Goal: Information Seeking & Learning: Learn about a topic

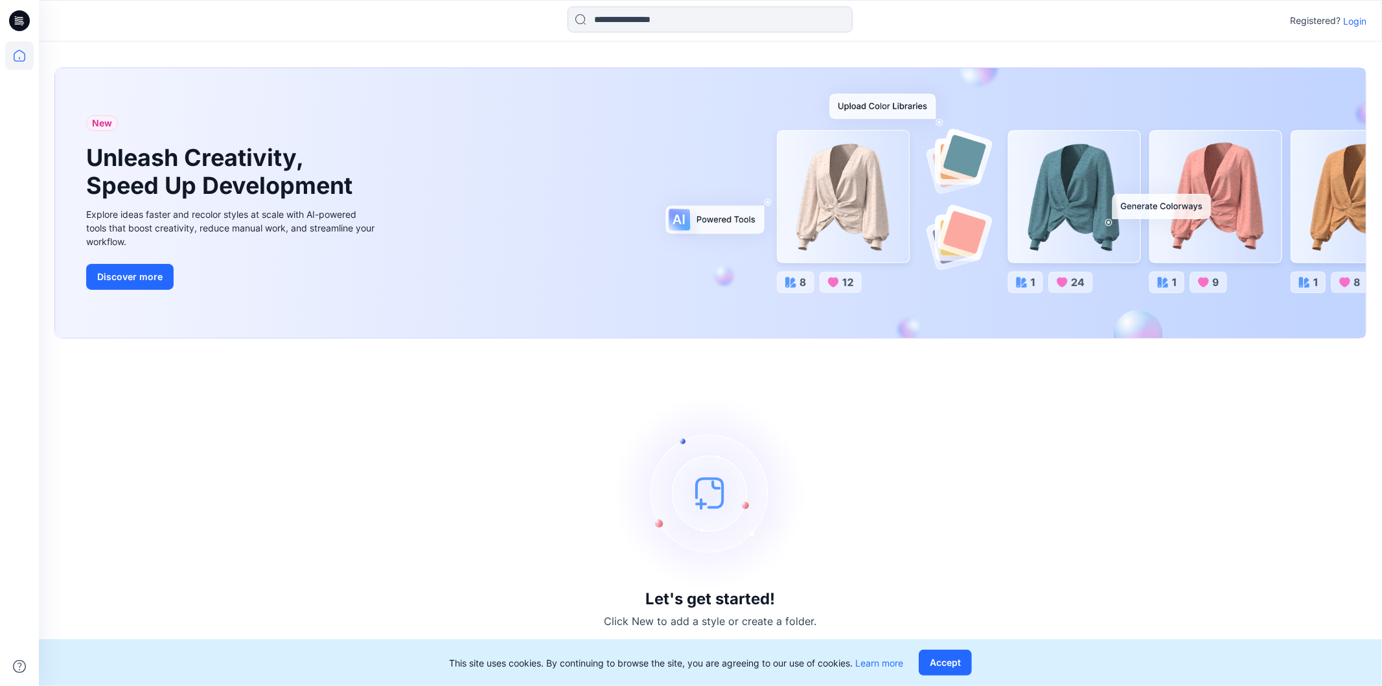
click at [1359, 22] on p "Login" at bounding box center [1354, 21] width 23 height 14
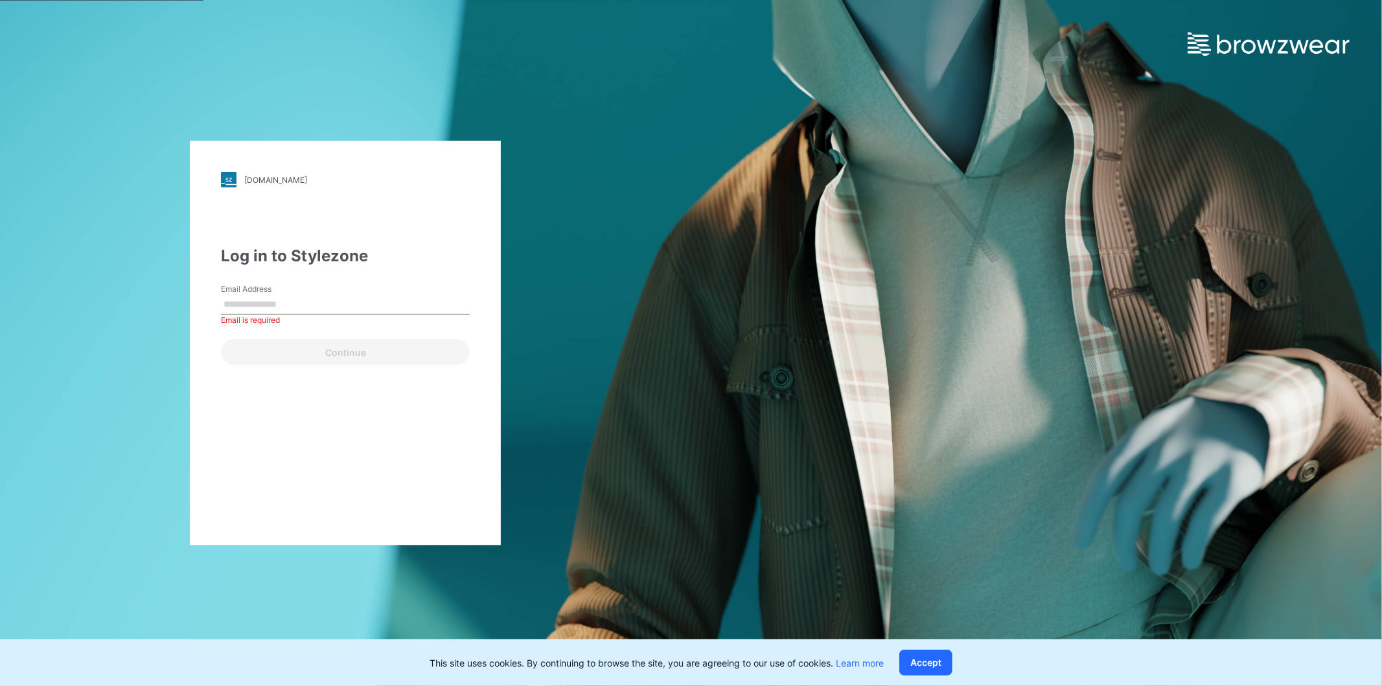
click at [266, 303] on input "Email Address" at bounding box center [345, 304] width 249 height 19
type input "**********"
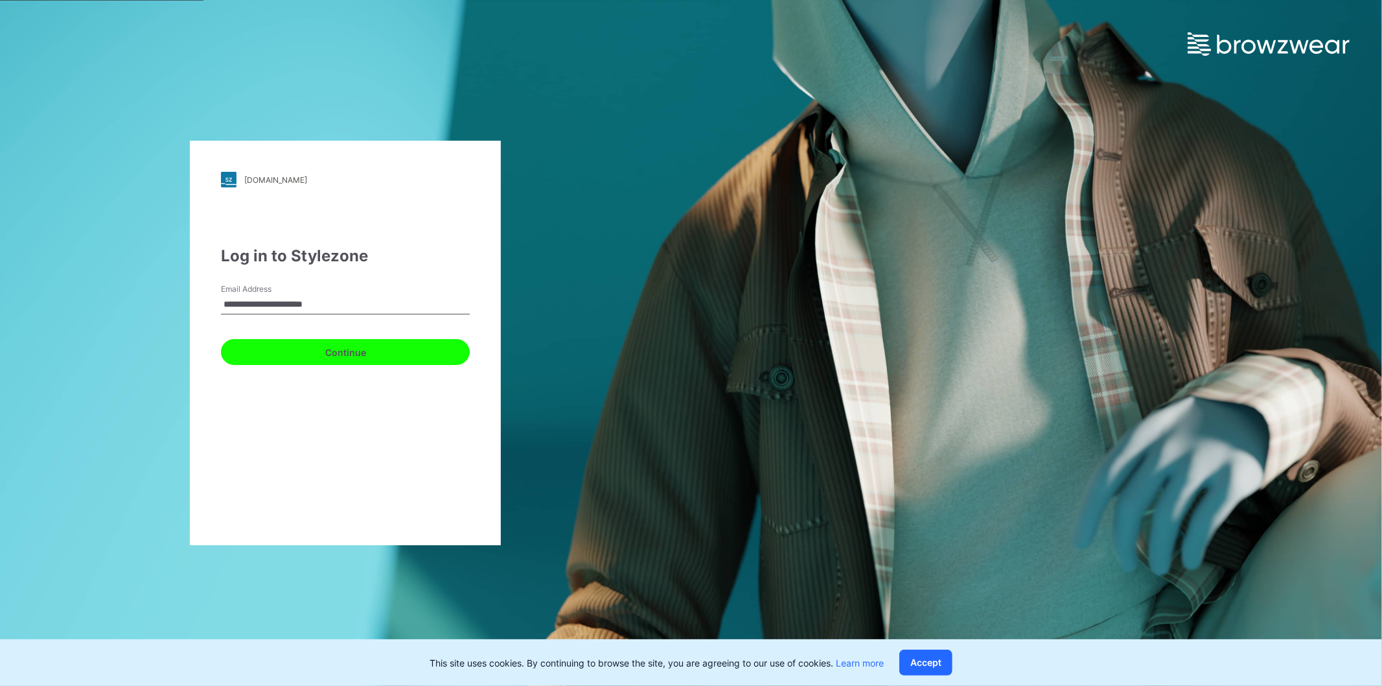
click at [323, 350] on button "Continue" at bounding box center [345, 352] width 249 height 26
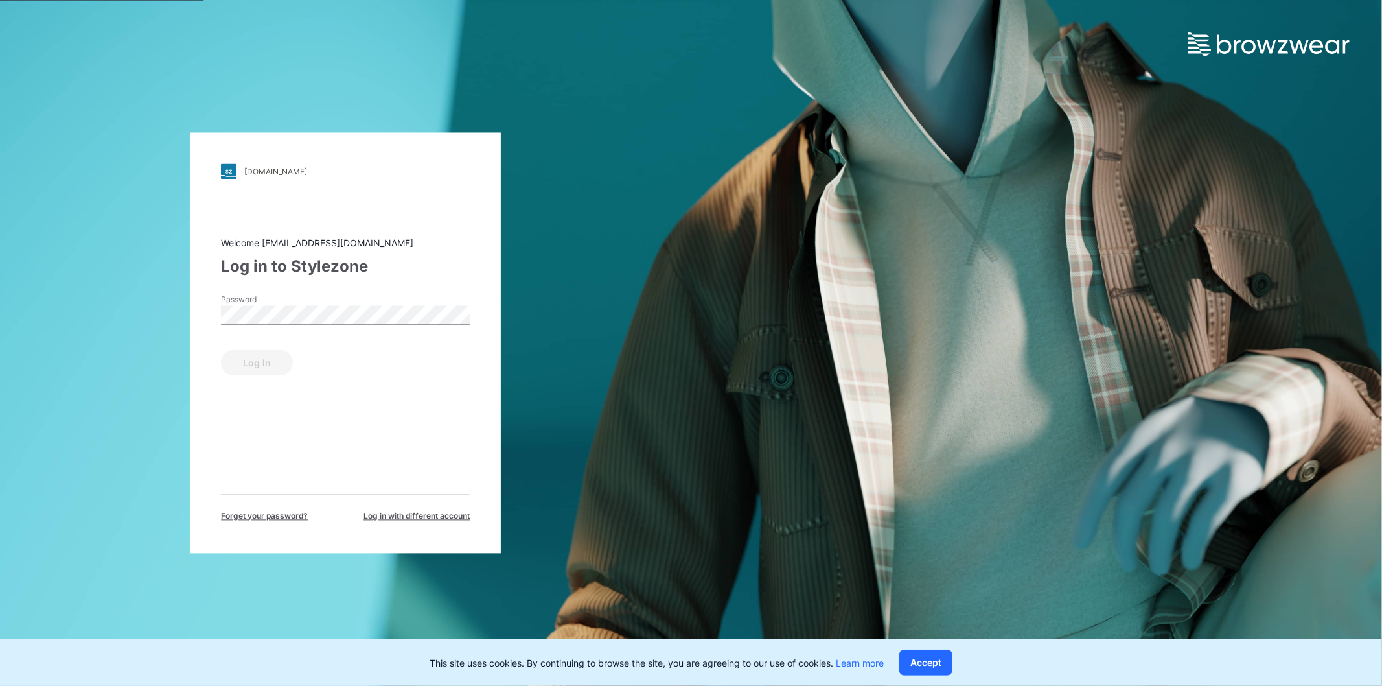
click at [94, 422] on div "[DOMAIN_NAME] Loading... Welcome [EMAIL_ADDRESS][DOMAIN_NAME] Log in to Stylezo…" at bounding box center [345, 343] width 691 height 686
click at [277, 365] on button "Log in" at bounding box center [257, 363] width 72 height 26
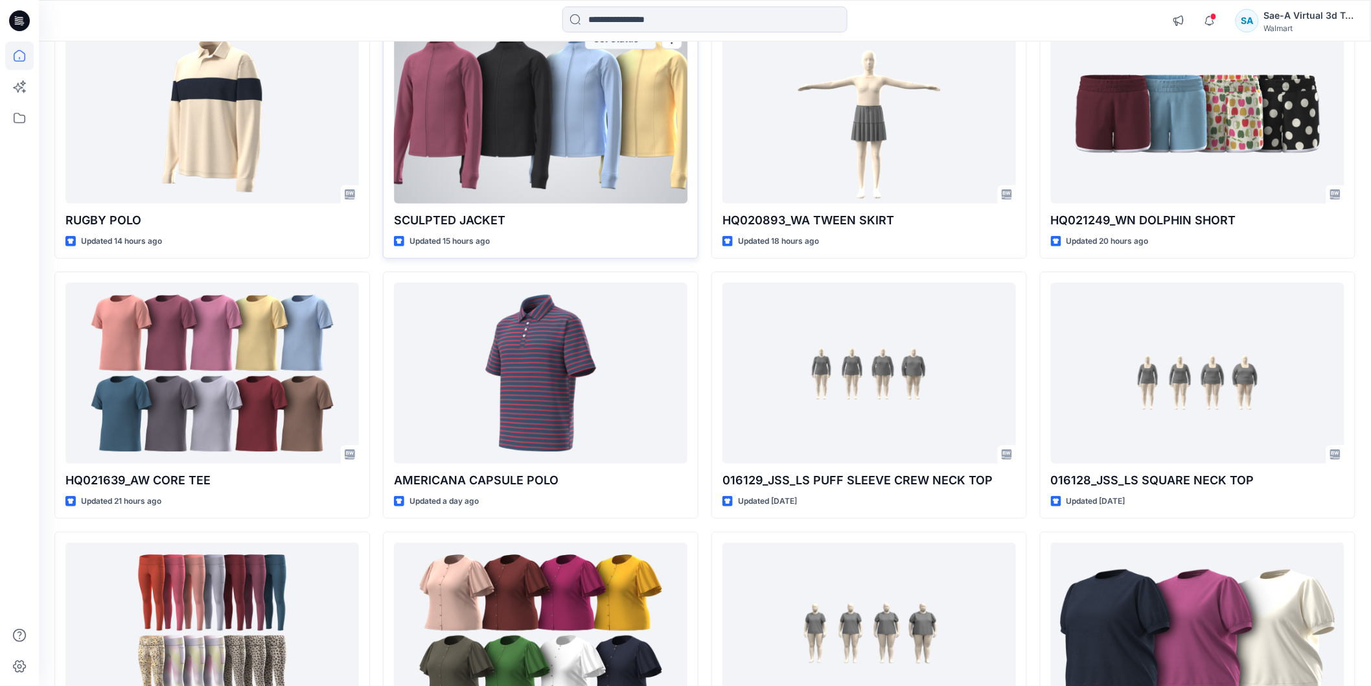
scroll to position [144, 0]
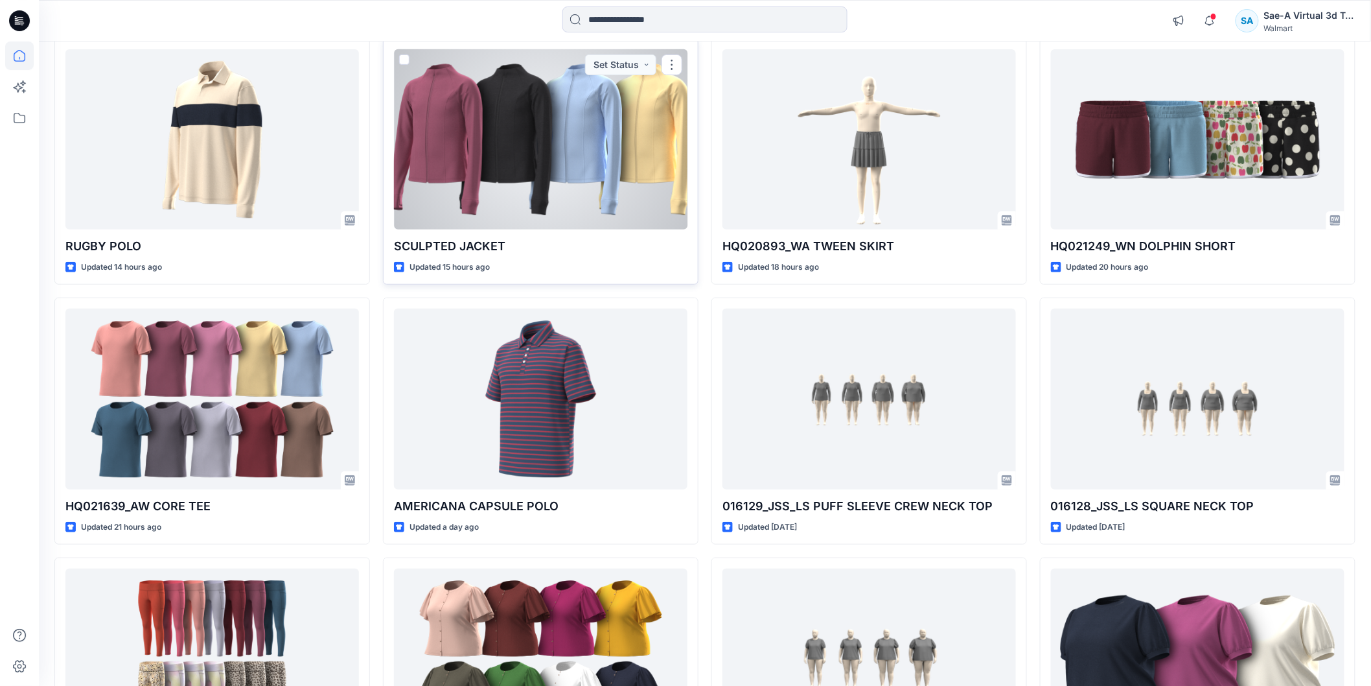
click at [492, 143] on div at bounding box center [541, 139] width 294 height 180
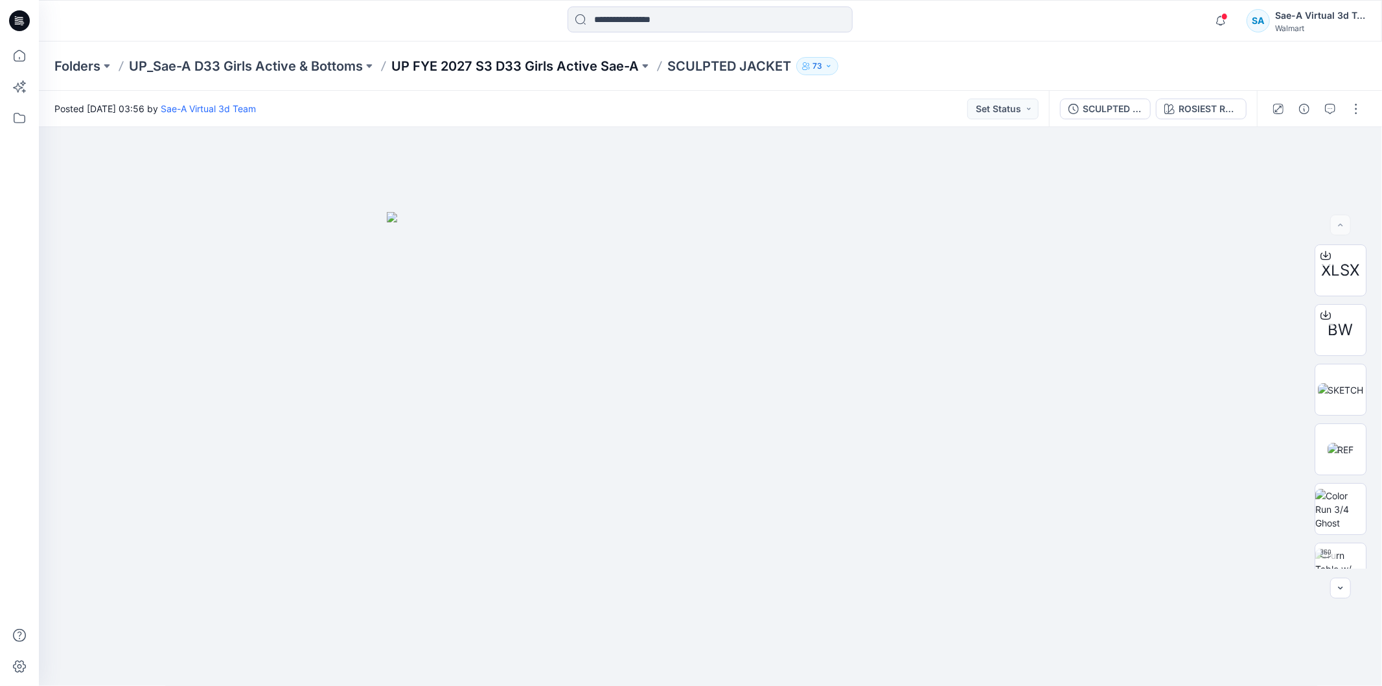
click at [474, 63] on p "UP FYE 2027 S3 D33 Girls Active Sae-A" at bounding box center [515, 66] width 248 height 18
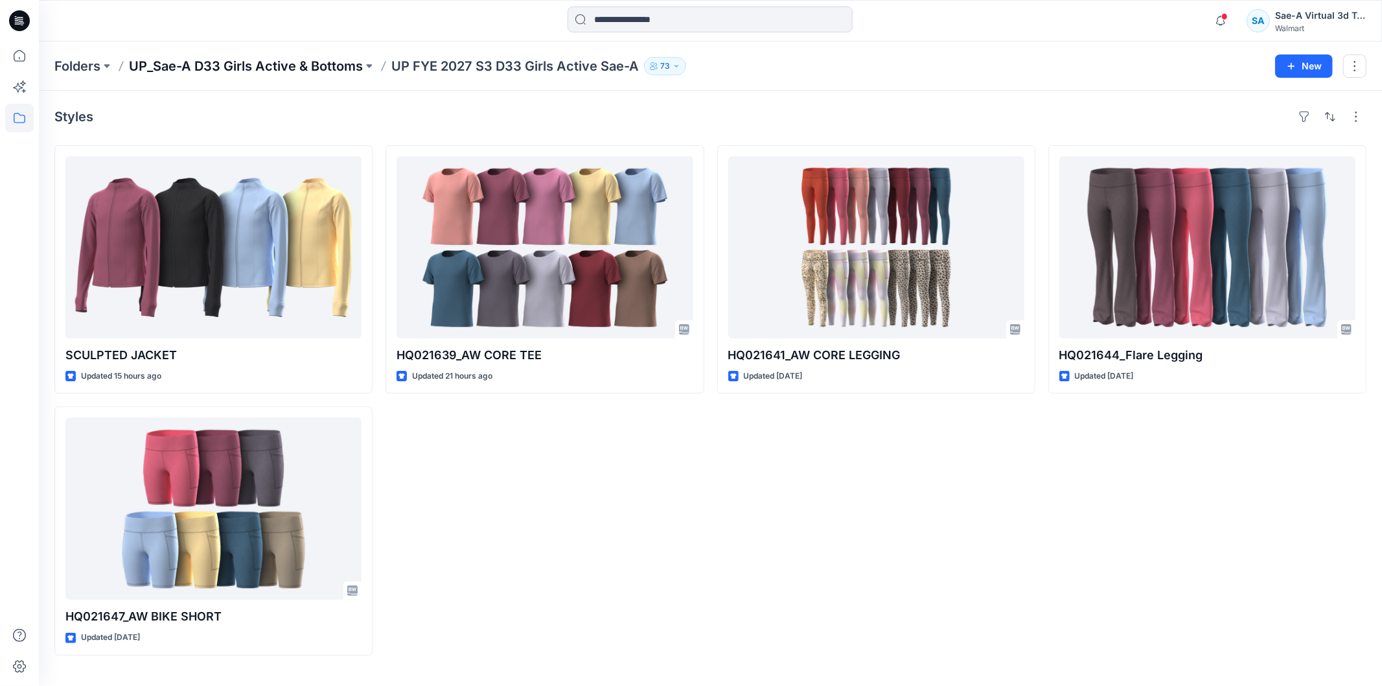
click at [343, 72] on p "UP_Sae-A D33 Girls Active & Bottoms" at bounding box center [246, 66] width 234 height 18
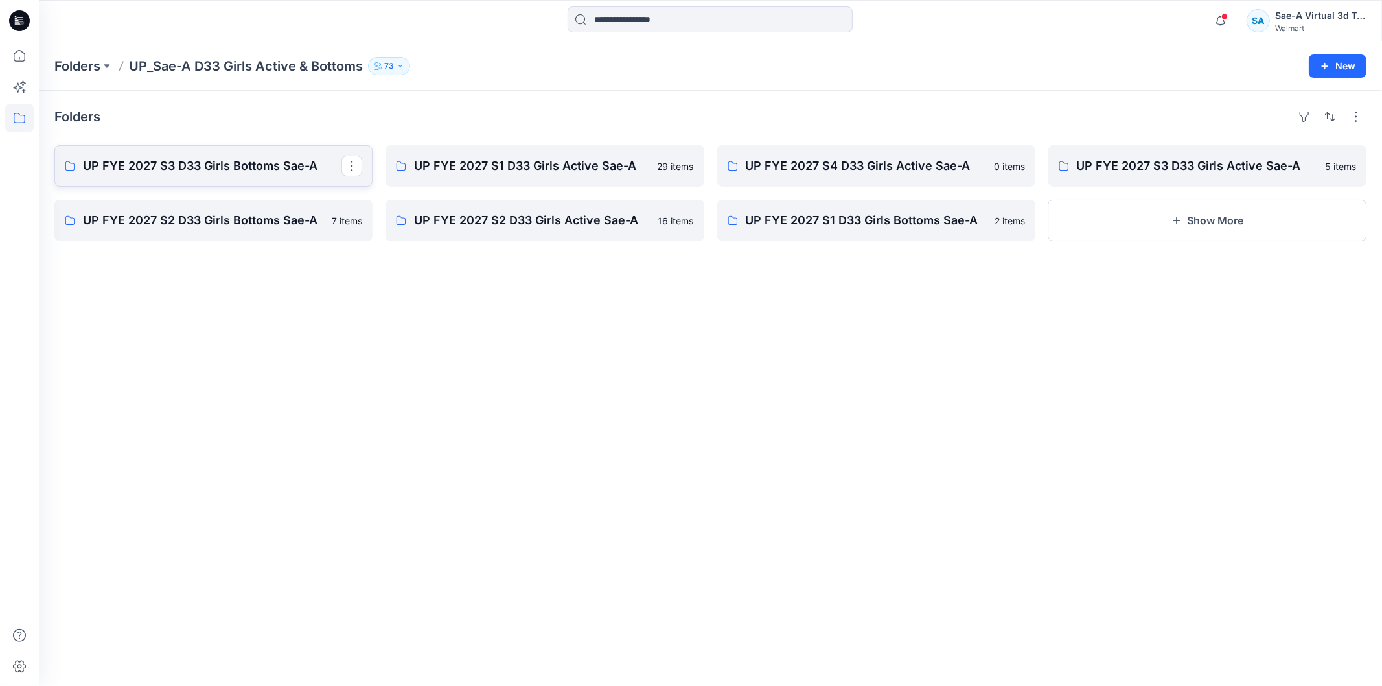
click at [187, 164] on p "UP FYE 2027 S3 D33 Girls Bottoms Sae-A" at bounding box center [212, 166] width 259 height 18
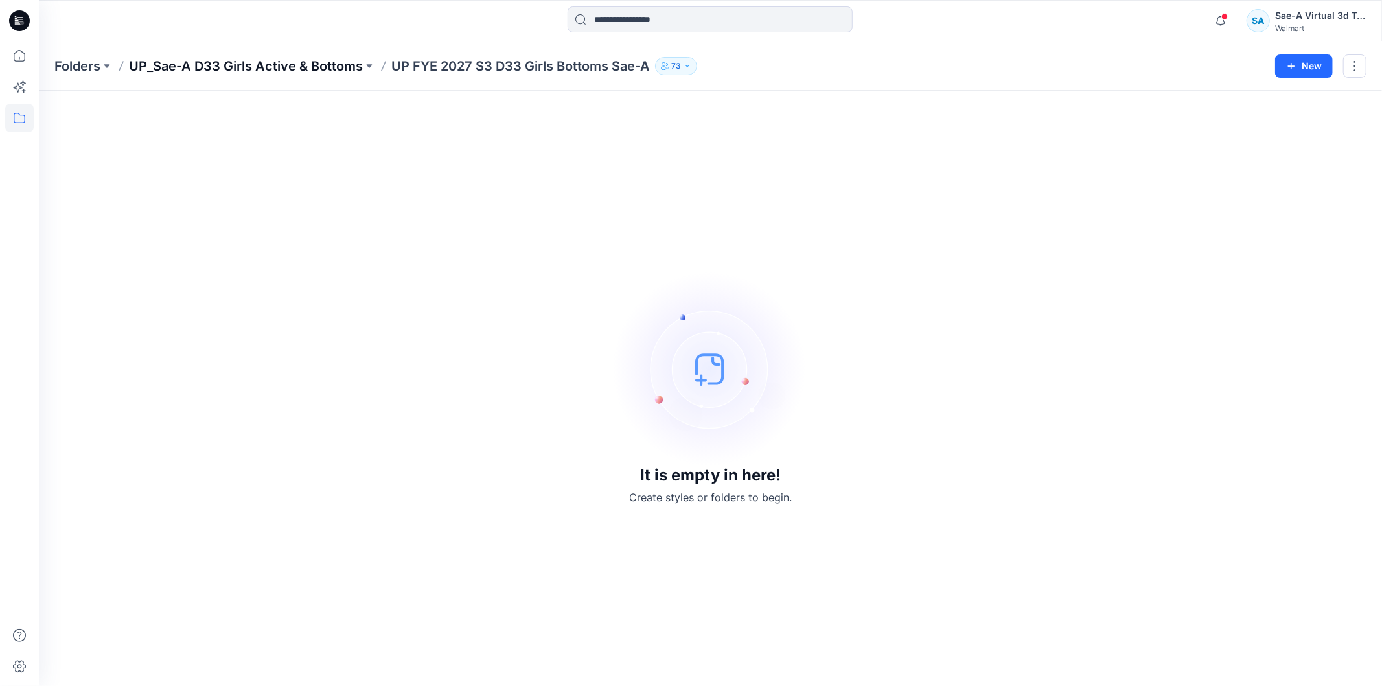
click at [266, 57] on p "UP_Sae-A D33 Girls Active & Bottoms" at bounding box center [246, 66] width 234 height 18
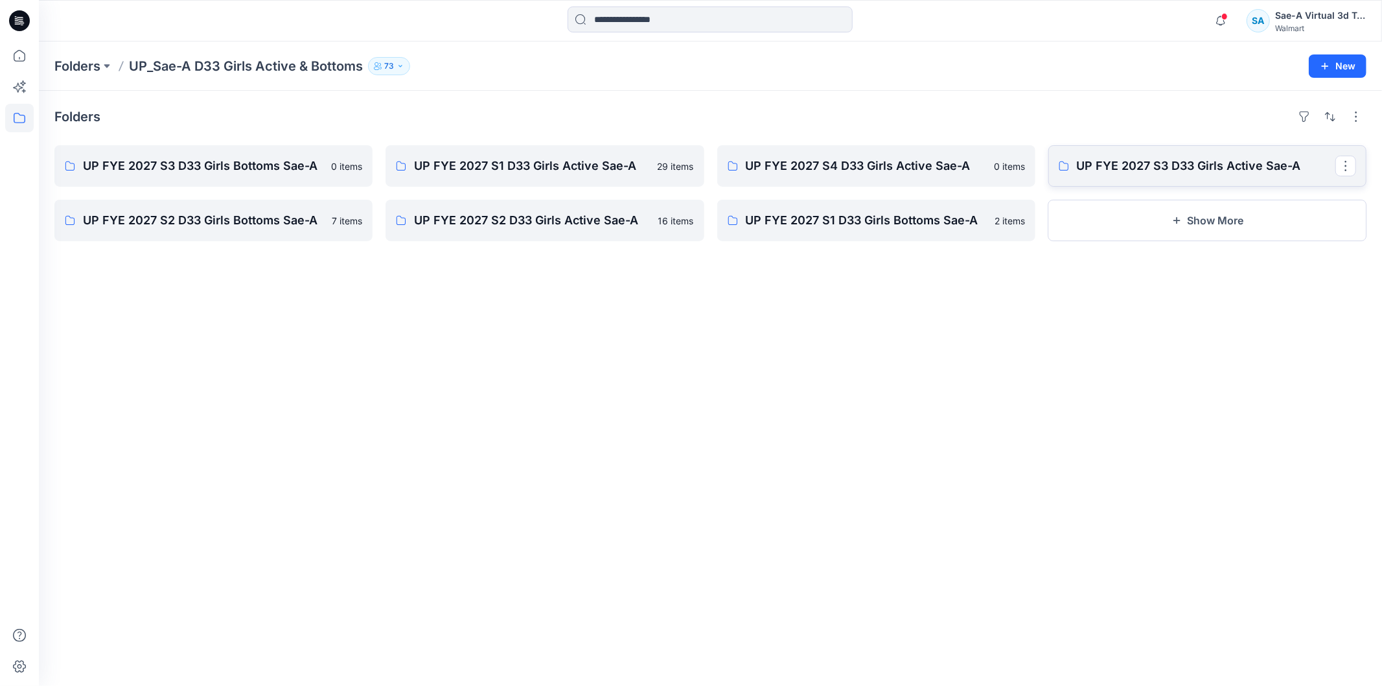
click at [1125, 170] on p "UP FYE 2027 S3 D33 Girls Active Sae-A" at bounding box center [1206, 166] width 259 height 18
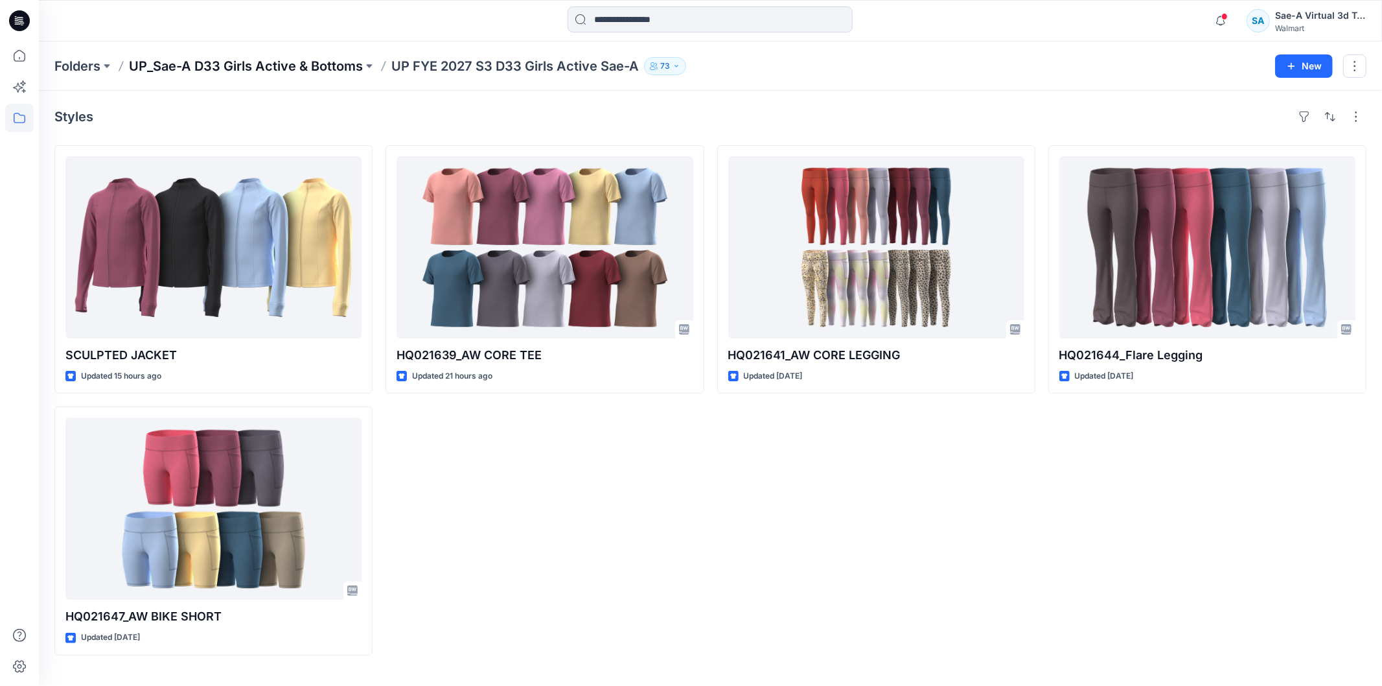
click at [331, 74] on p "UP_Sae-A D33 Girls Active & Bottoms" at bounding box center [246, 66] width 234 height 18
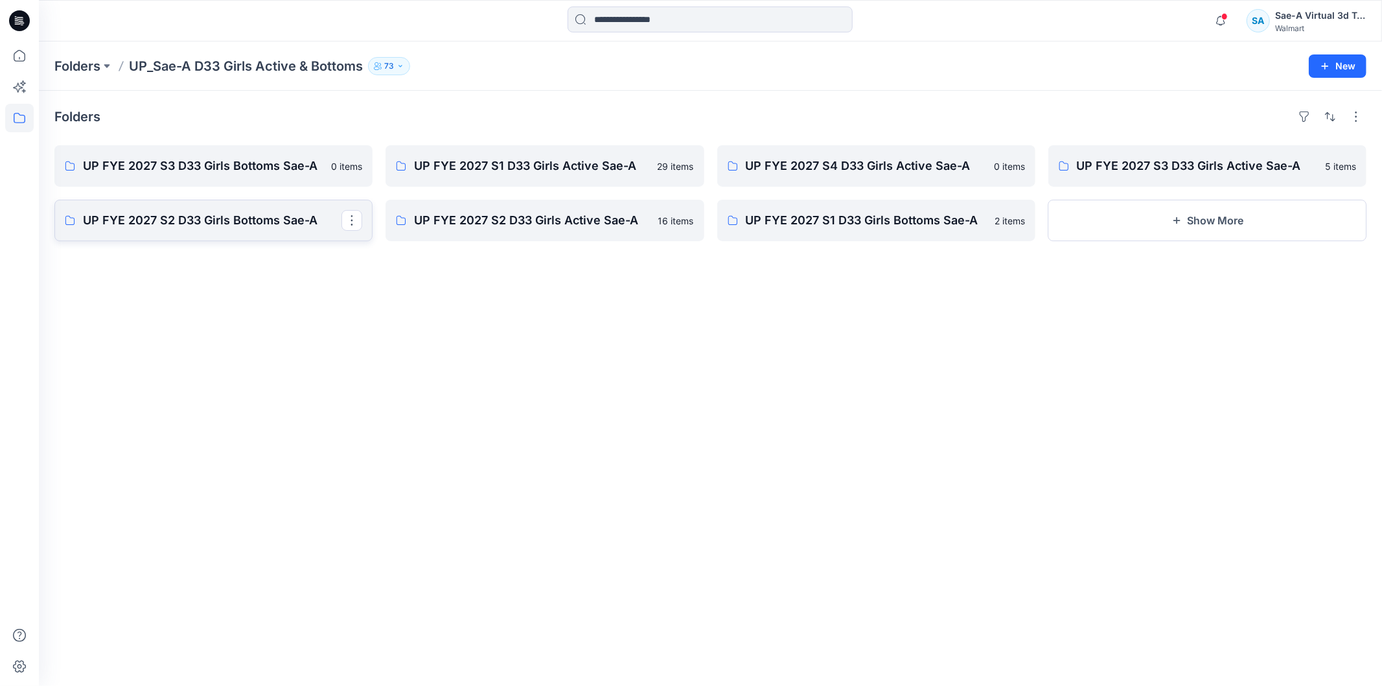
click at [272, 220] on p "UP FYE 2027 S2 D33 Girls Bottoms Sae-A" at bounding box center [212, 220] width 259 height 18
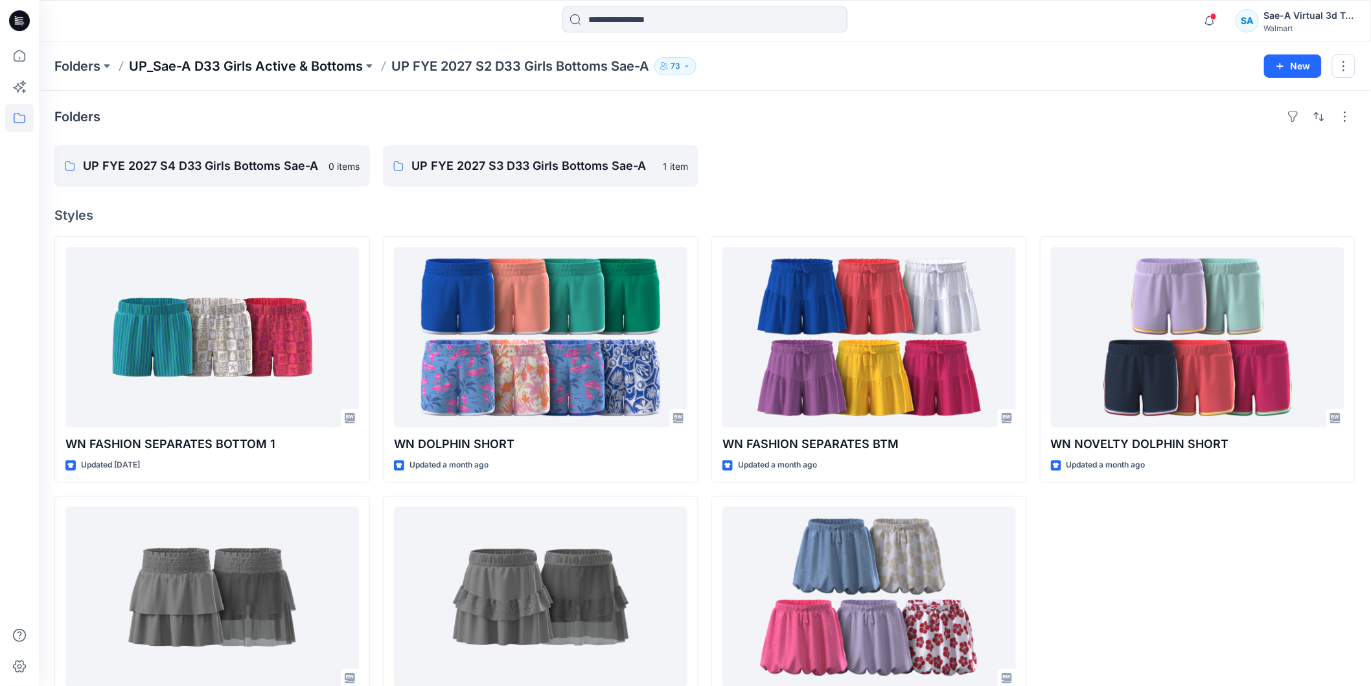
click at [313, 67] on p "UP_Sae-A D33 Girls Active & Bottoms" at bounding box center [246, 66] width 234 height 18
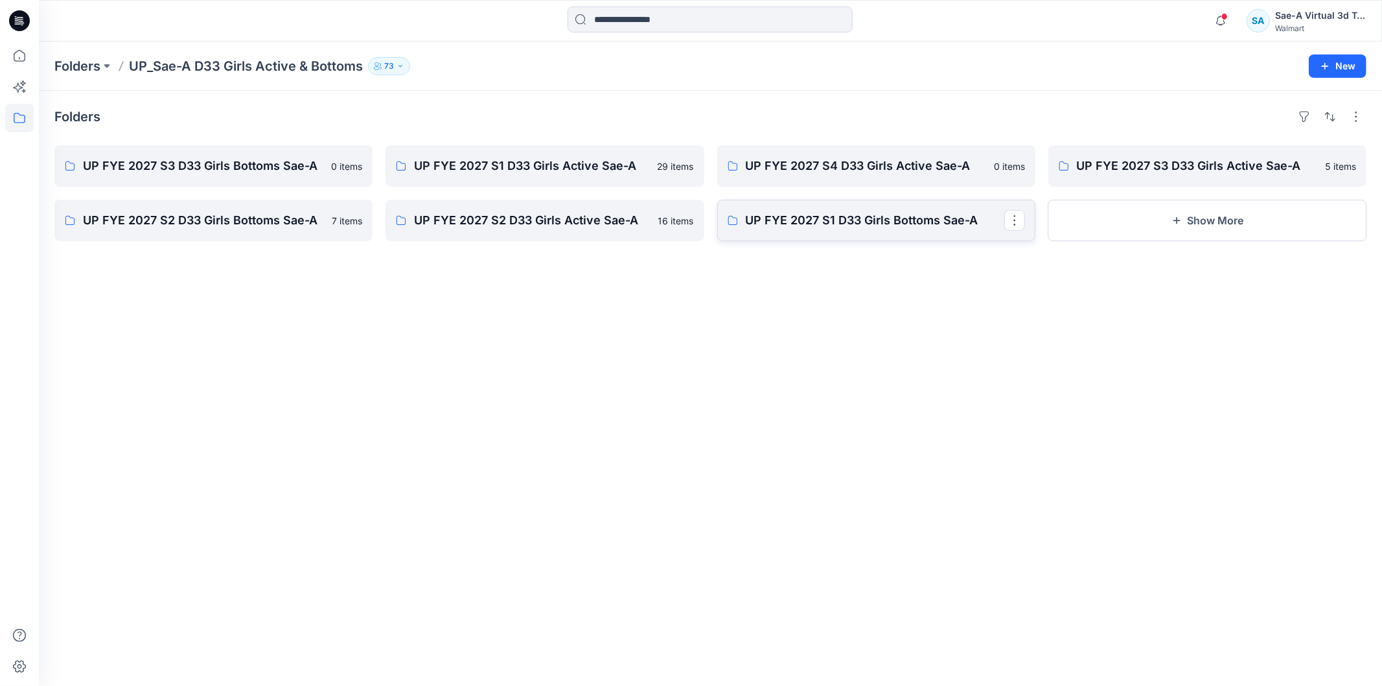
click at [793, 230] on link "UP FYE 2027 S1 D33 Girls Bottoms Sae-A" at bounding box center [876, 220] width 318 height 41
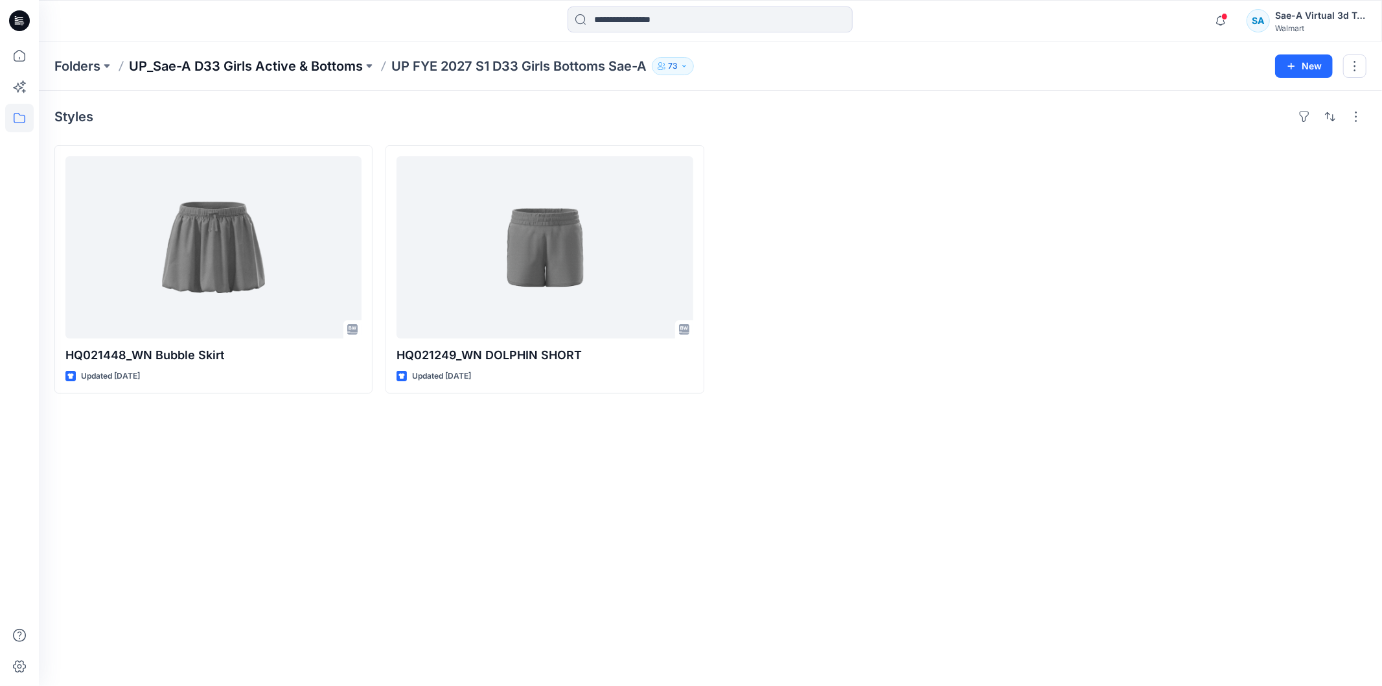
click at [323, 72] on p "UP_Sae-A D33 Girls Active & Bottoms" at bounding box center [246, 66] width 234 height 18
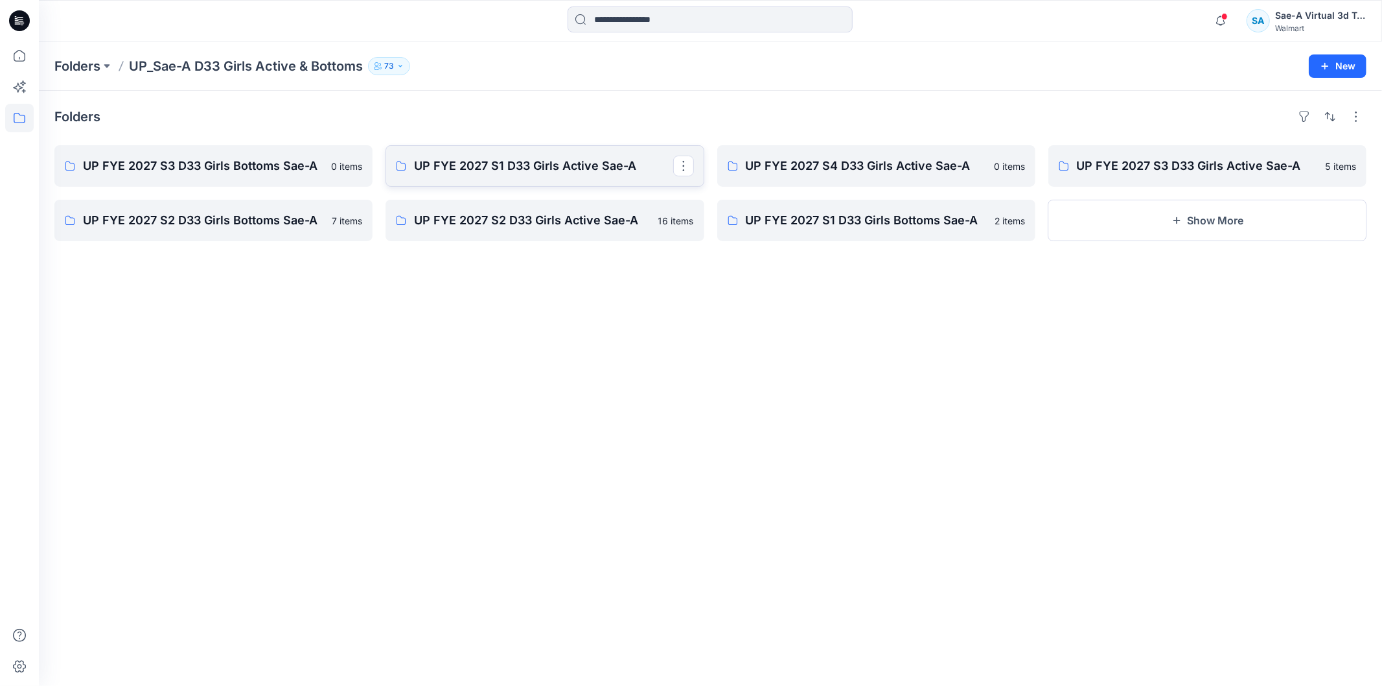
click at [452, 180] on link "UP FYE 2027 S1 D33 Girls Active Sae-A" at bounding box center [545, 165] width 318 height 41
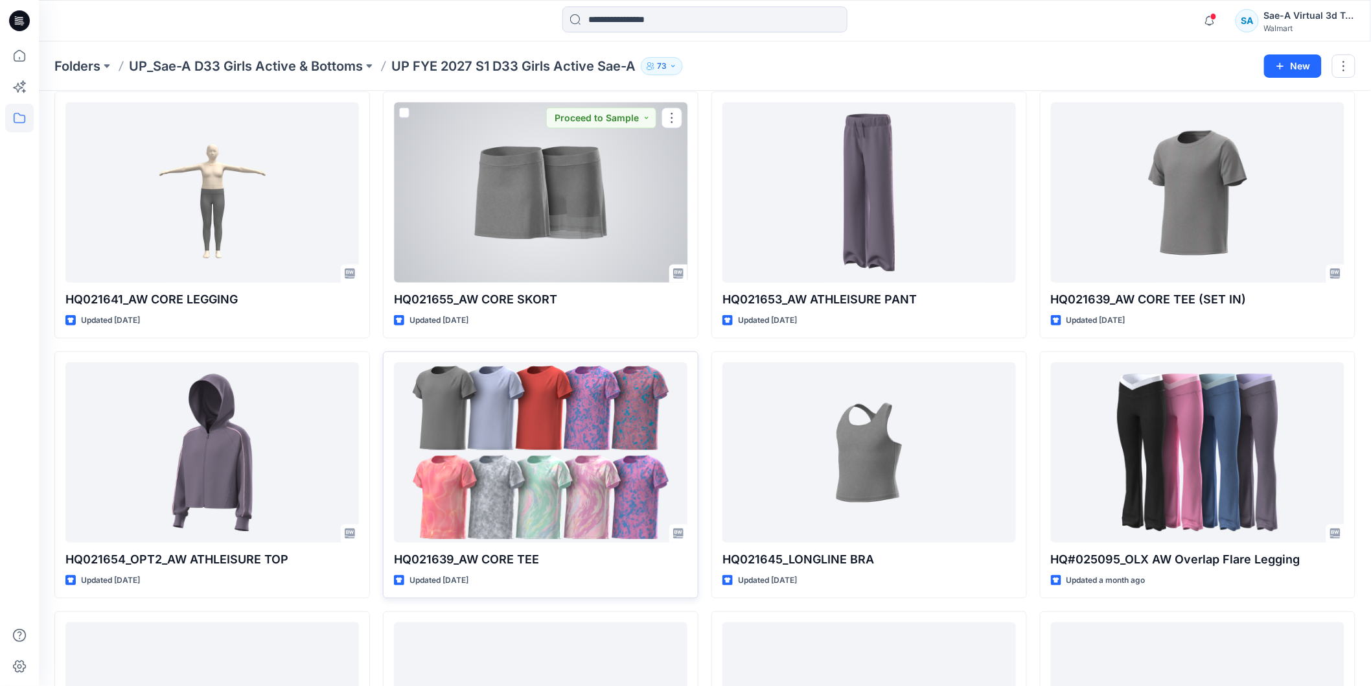
scroll to position [288, 0]
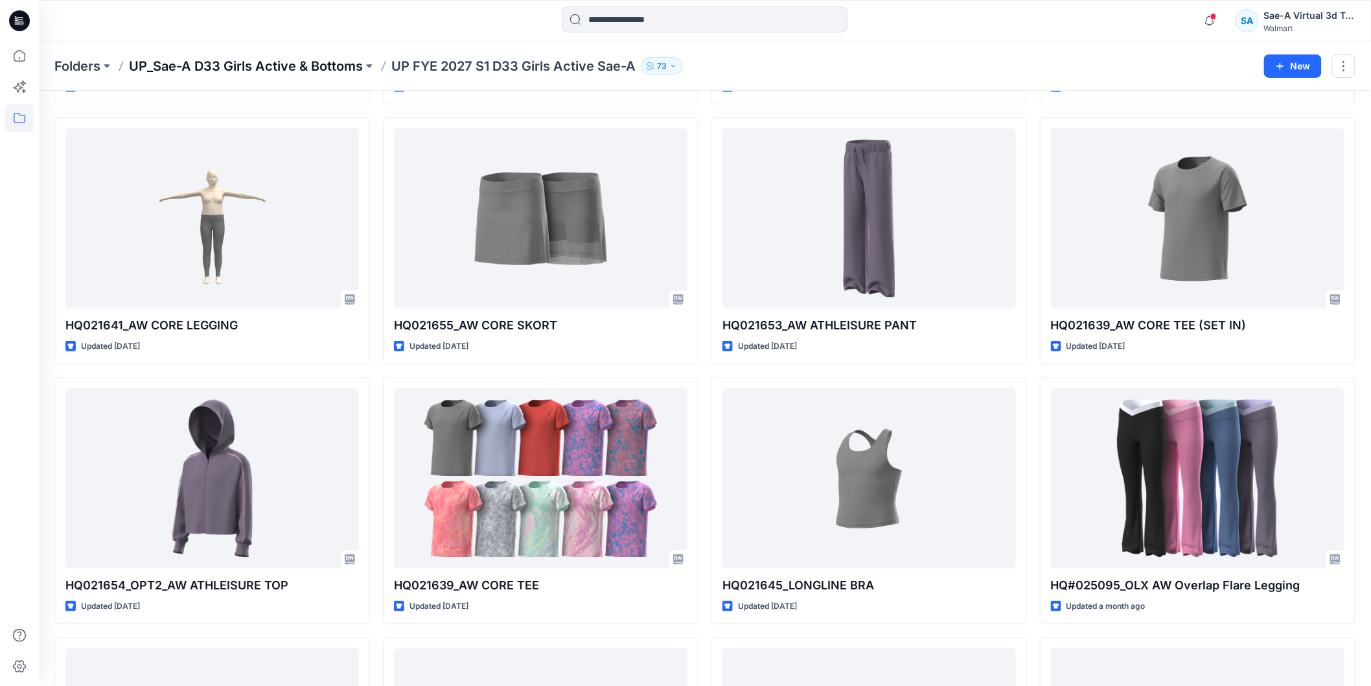
click at [341, 62] on p "UP_Sae-A D33 Girls Active & Bottoms" at bounding box center [246, 66] width 234 height 18
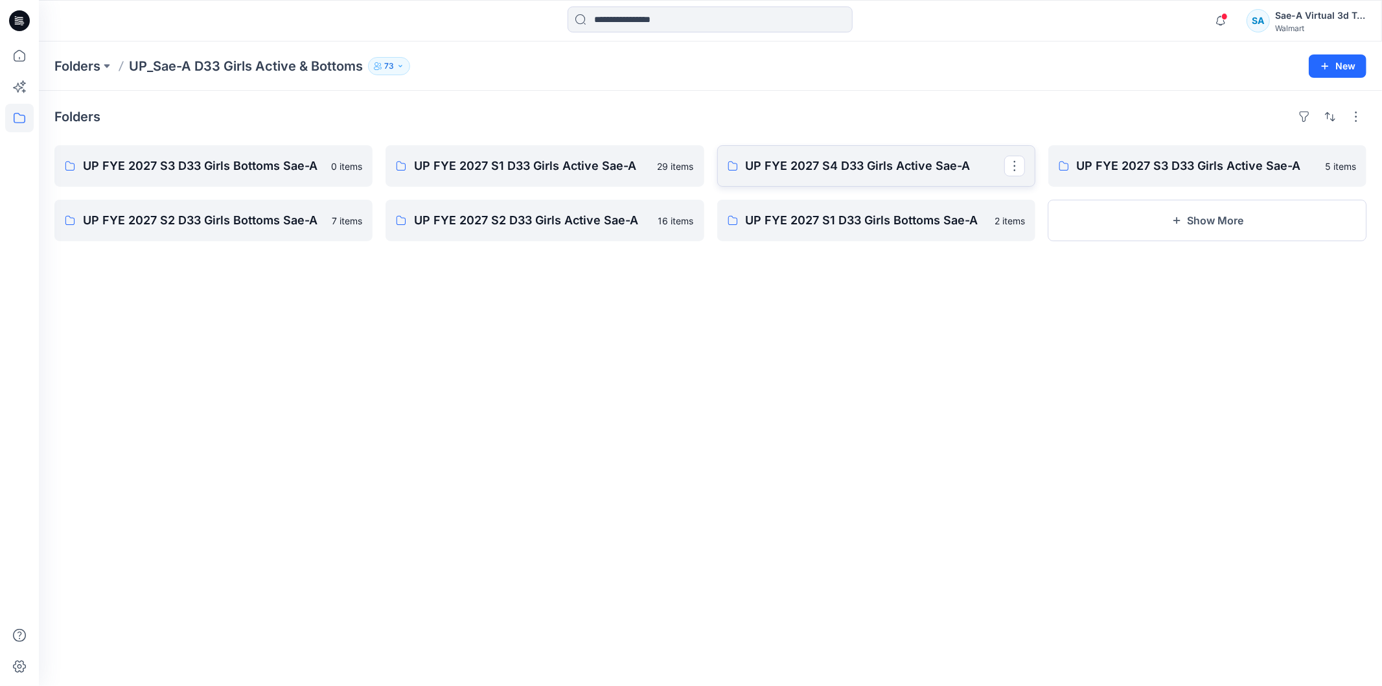
click at [812, 179] on link "UP FYE 2027 S4 D33 Girls Active Sae-A" at bounding box center [876, 165] width 318 height 41
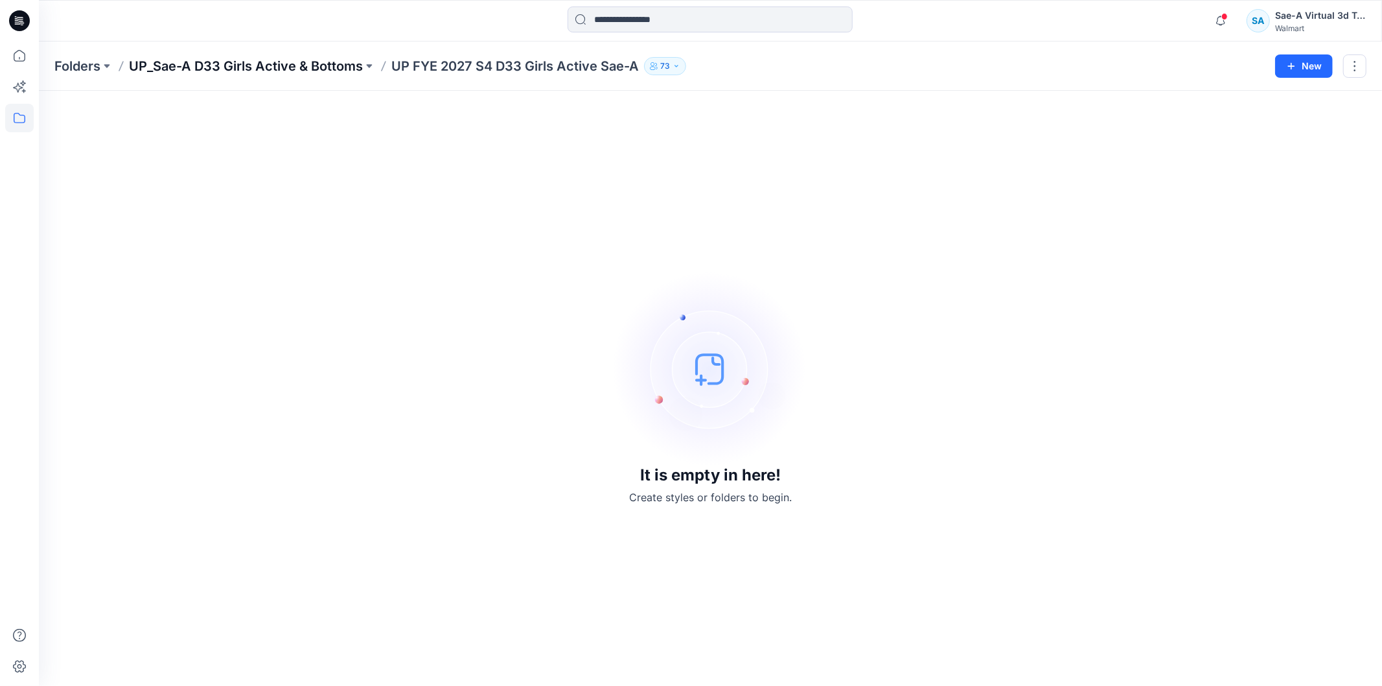
click at [236, 66] on p "UP_Sae-A D33 Girls Active & Bottoms" at bounding box center [246, 66] width 234 height 18
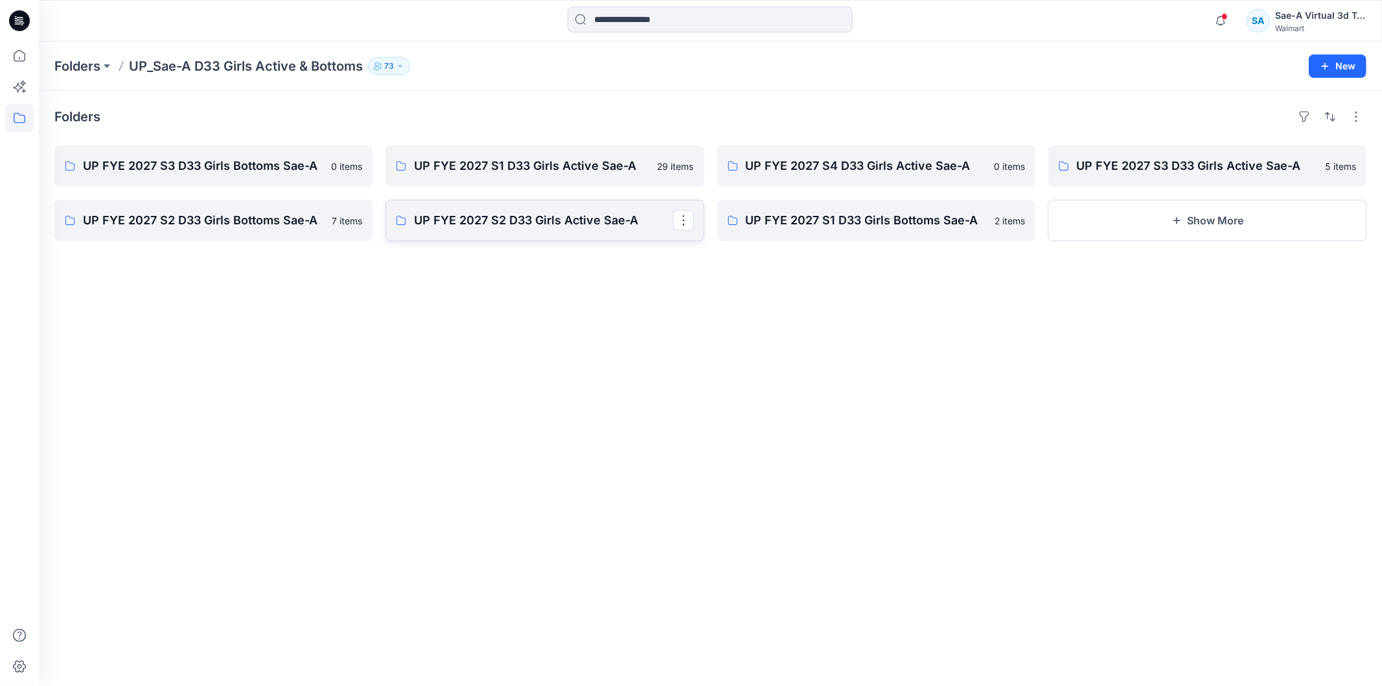
click at [527, 211] on p "UP FYE 2027 S2 D33 Girls Active Sae-A" at bounding box center [543, 220] width 259 height 18
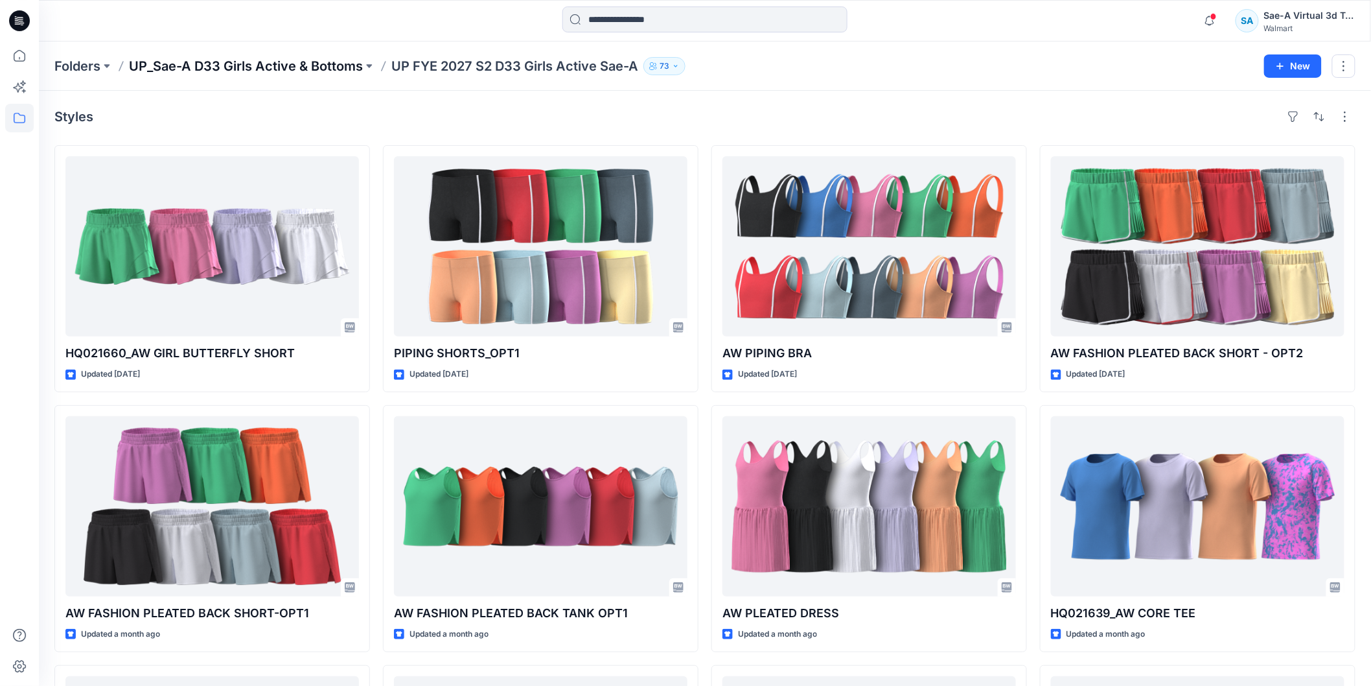
click at [348, 71] on p "UP_Sae-A D33 Girls Active & Bottoms" at bounding box center [246, 66] width 234 height 18
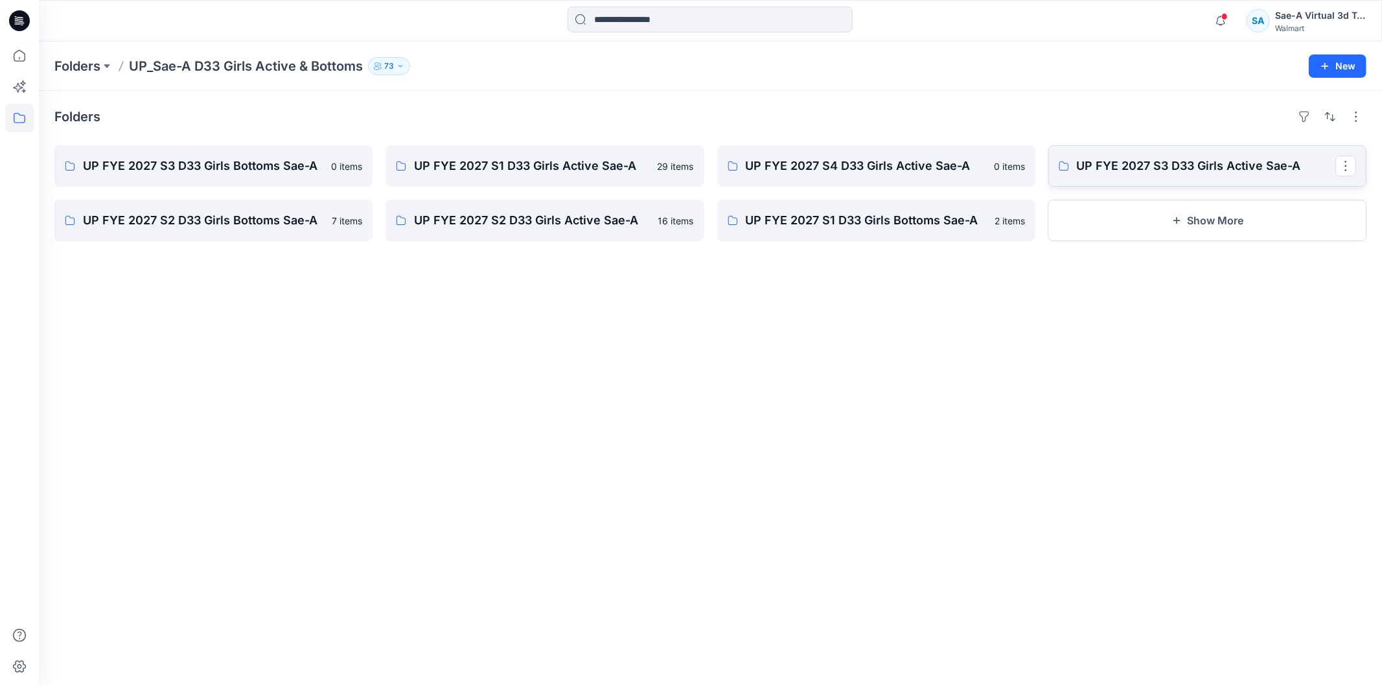
click at [1128, 171] on p "UP FYE 2027 S3 D33 Girls Active Sae-A" at bounding box center [1206, 166] width 259 height 18
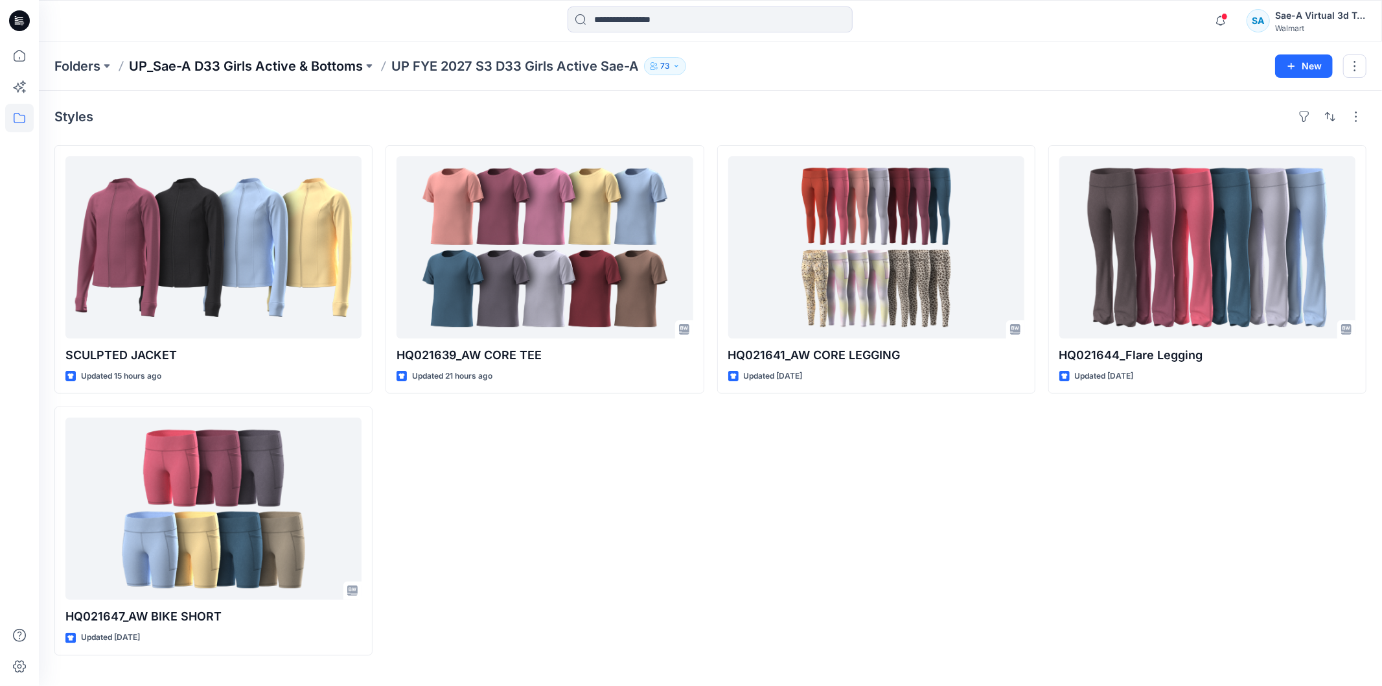
click at [325, 68] on p "UP_Sae-A D33 Girls Active & Bottoms" at bounding box center [246, 66] width 234 height 18
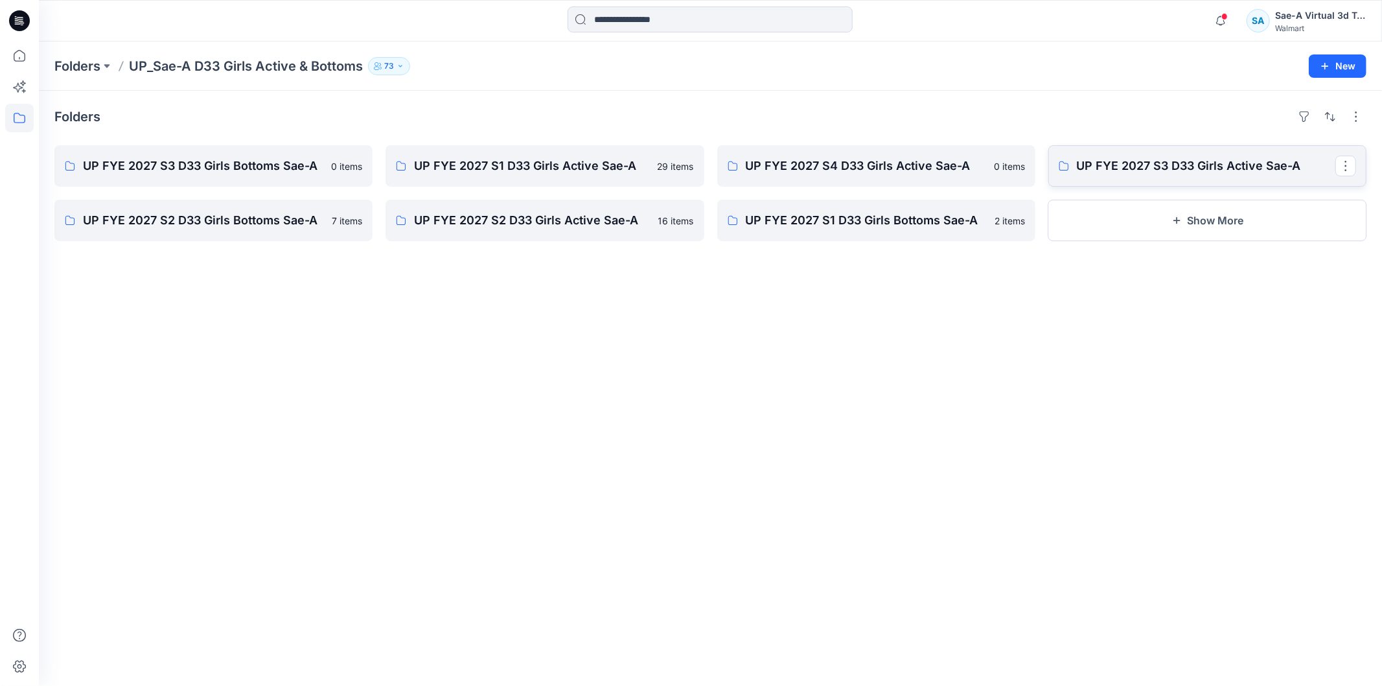
click at [1171, 161] on p "UP FYE 2027 S3 D33 Girls Active Sae-A" at bounding box center [1206, 166] width 259 height 18
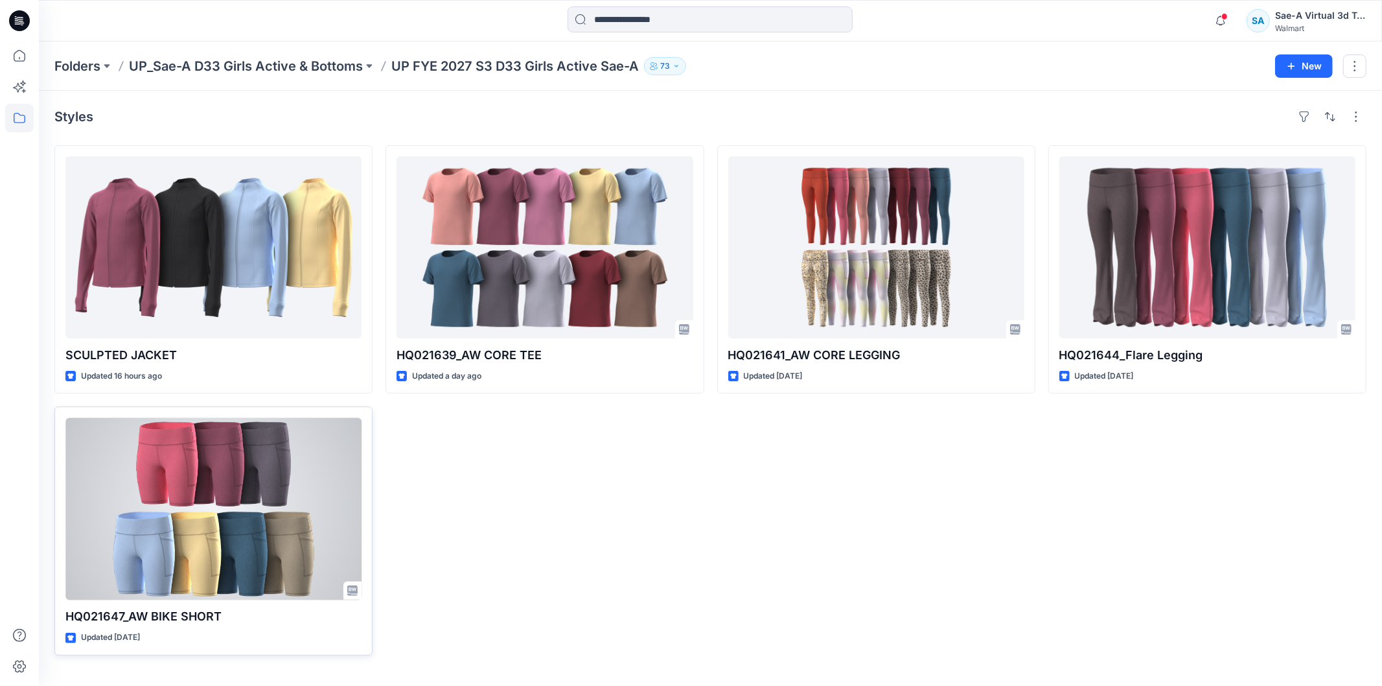
click at [301, 487] on div at bounding box center [213, 508] width 296 height 182
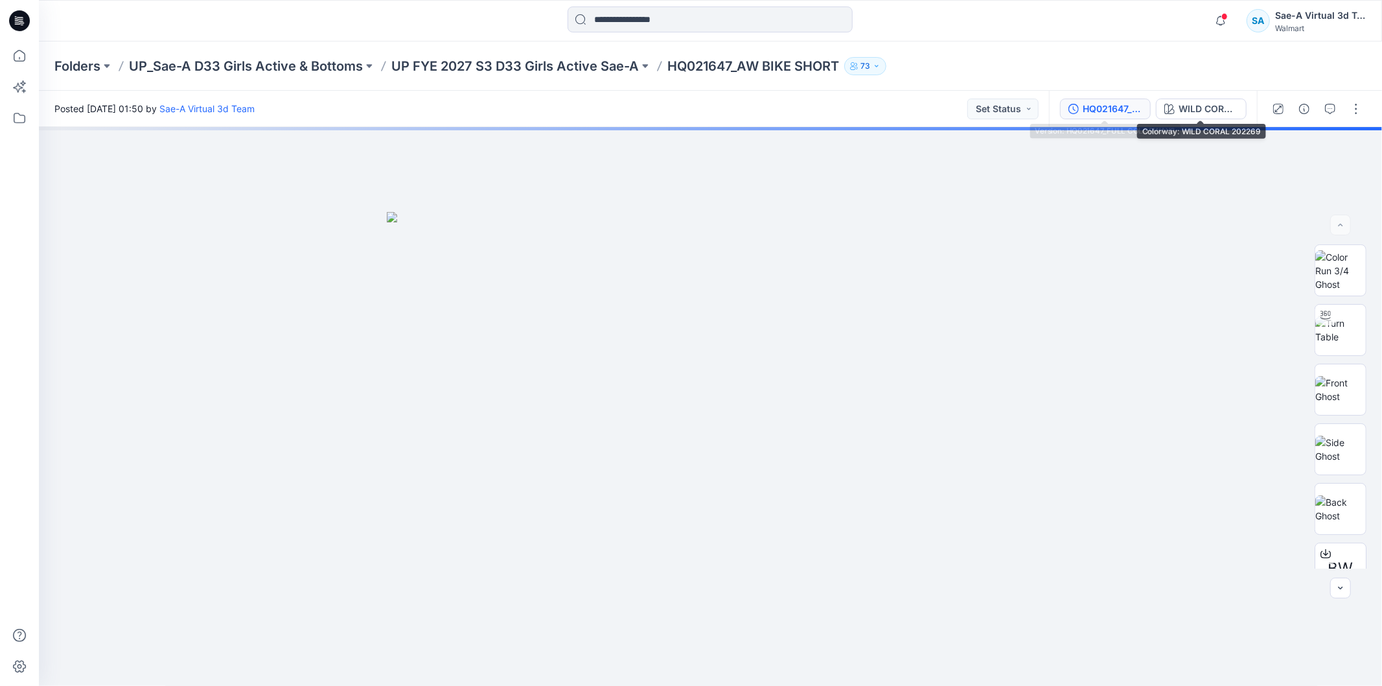
click at [1103, 111] on div "HQ021647_FULL COLORWAYS" at bounding box center [1113, 109] width 60 height 14
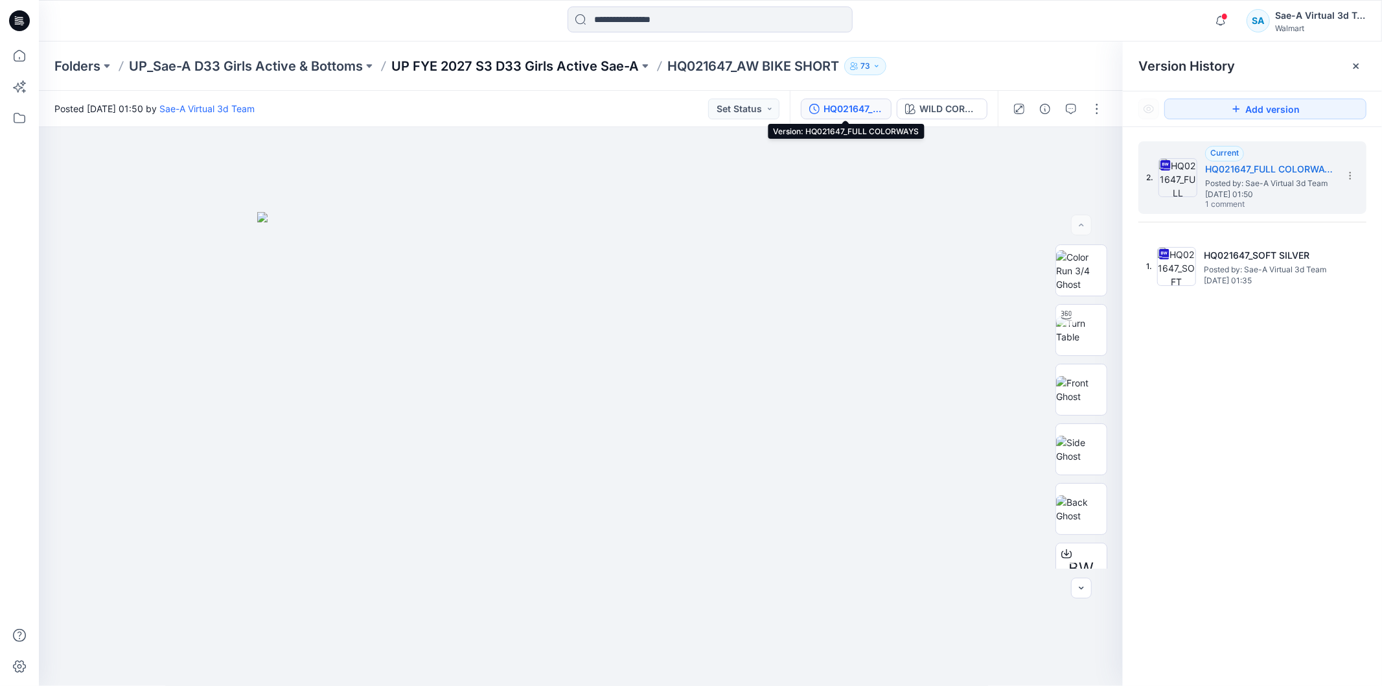
click at [533, 60] on p "UP FYE 2027 S3 D33 Girls Active Sae-A" at bounding box center [515, 66] width 248 height 18
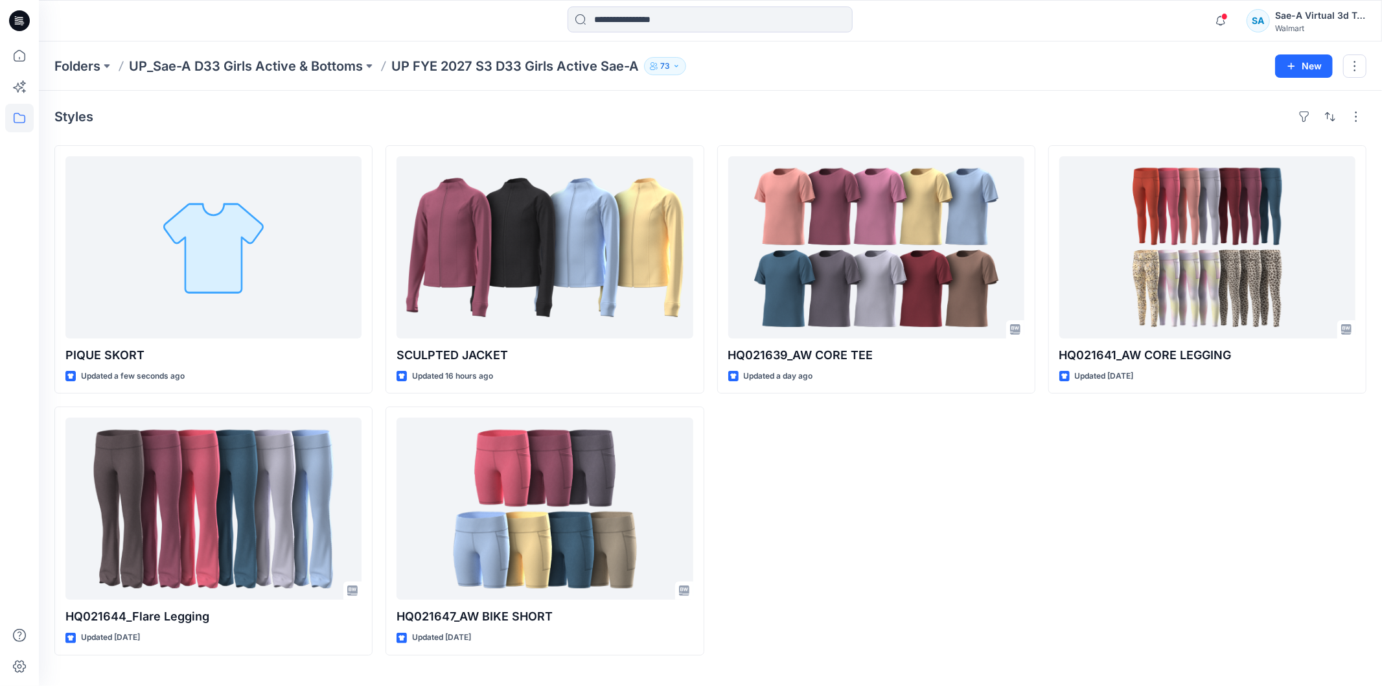
click at [984, 507] on div "HQ021639_AW CORE TEE Updated a day ago" at bounding box center [876, 400] width 318 height 510
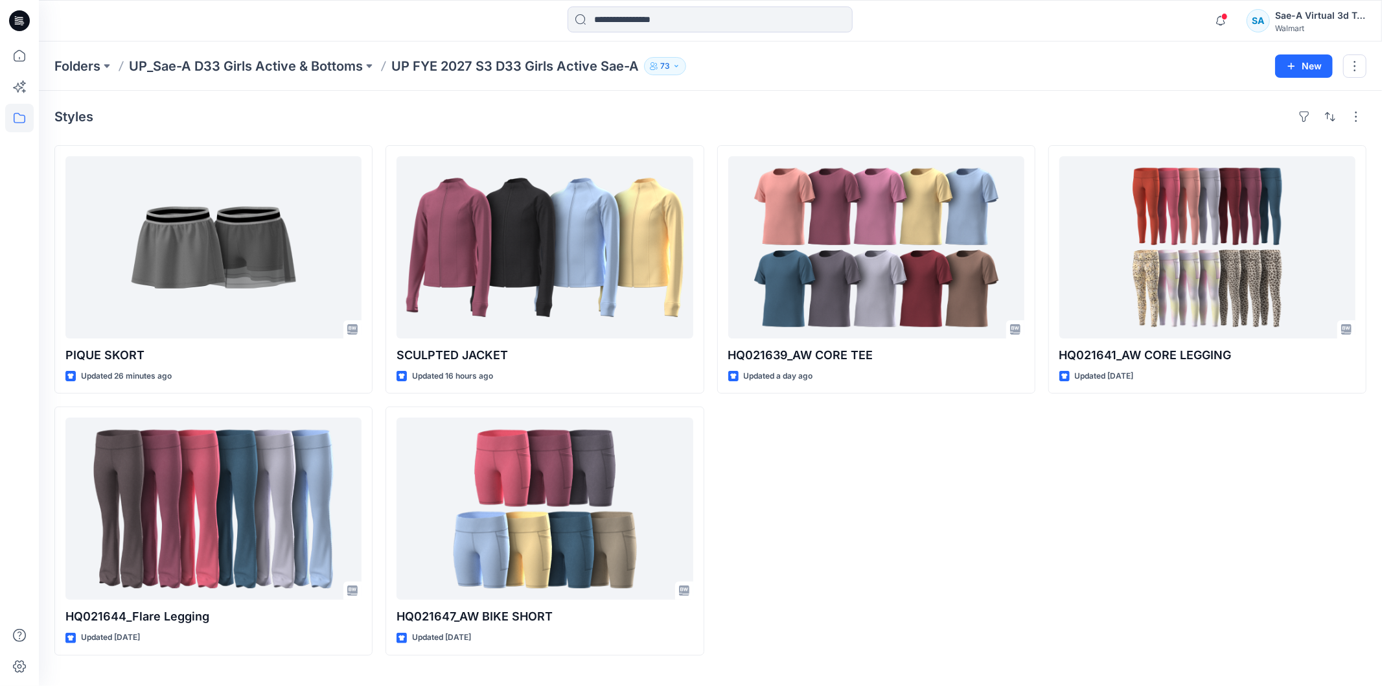
click at [1116, 499] on div "HQ021641_AW CORE LEGGING Updated 2 days ago" at bounding box center [1207, 400] width 318 height 510
